Goal: Use online tool/utility

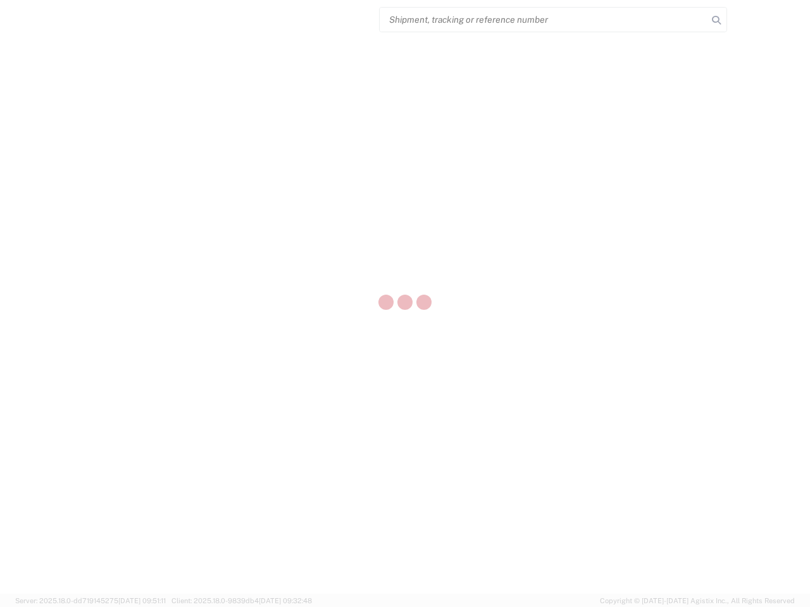
select select "US"
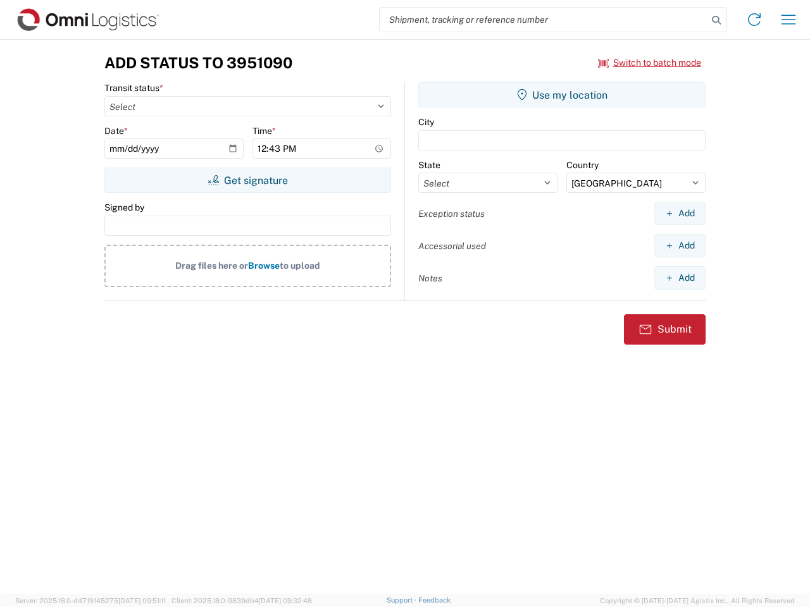
click at [543, 20] on input "search" at bounding box center [543, 20] width 328 height 24
click at [716, 20] on icon at bounding box center [716, 20] width 18 height 18
click at [754, 20] on icon at bounding box center [754, 19] width 20 height 20
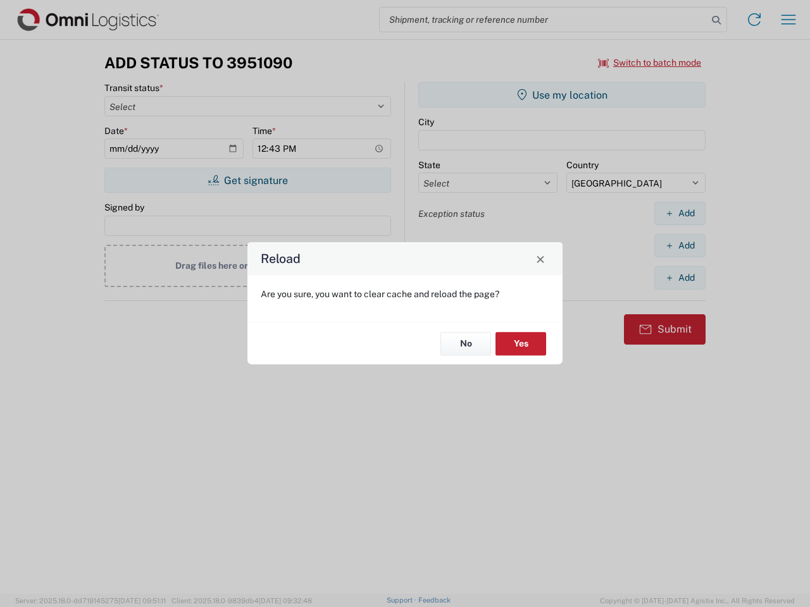
click at [650, 63] on div "Reload Are you sure, you want to clear cache and reload the page? No Yes" at bounding box center [405, 303] width 810 height 607
click at [247, 180] on div "Reload Are you sure, you want to clear cache and reload the page? No Yes" at bounding box center [405, 303] width 810 height 607
click at [562, 95] on div "Reload Are you sure, you want to clear cache and reload the page? No Yes" at bounding box center [405, 303] width 810 height 607
click at [679, 213] on div "Reload Are you sure, you want to clear cache and reload the page? No Yes" at bounding box center [405, 303] width 810 height 607
click at [679, 245] on div "Reload Are you sure, you want to clear cache and reload the page? No Yes" at bounding box center [405, 303] width 810 height 607
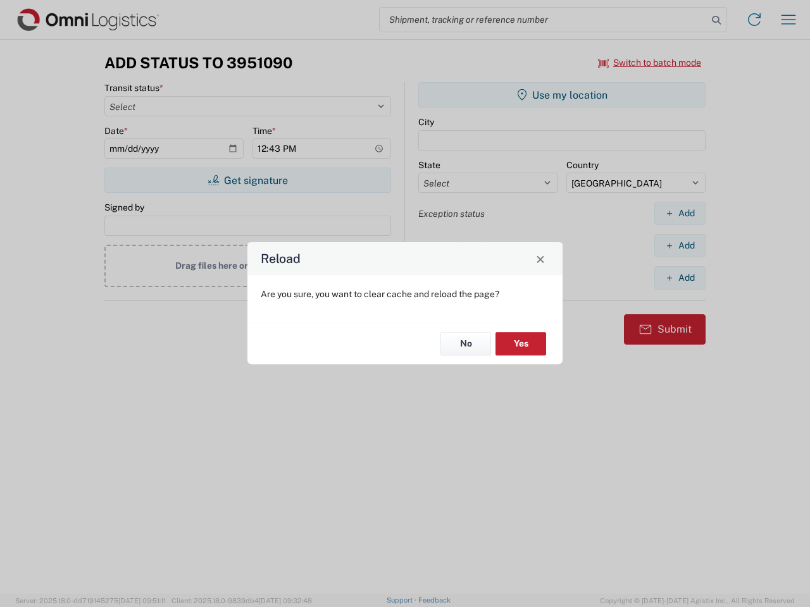
click at [679, 278] on div "Reload Are you sure, you want to clear cache and reload the page? No Yes" at bounding box center [405, 303] width 810 height 607
